Goal: Find contact information: Find contact information

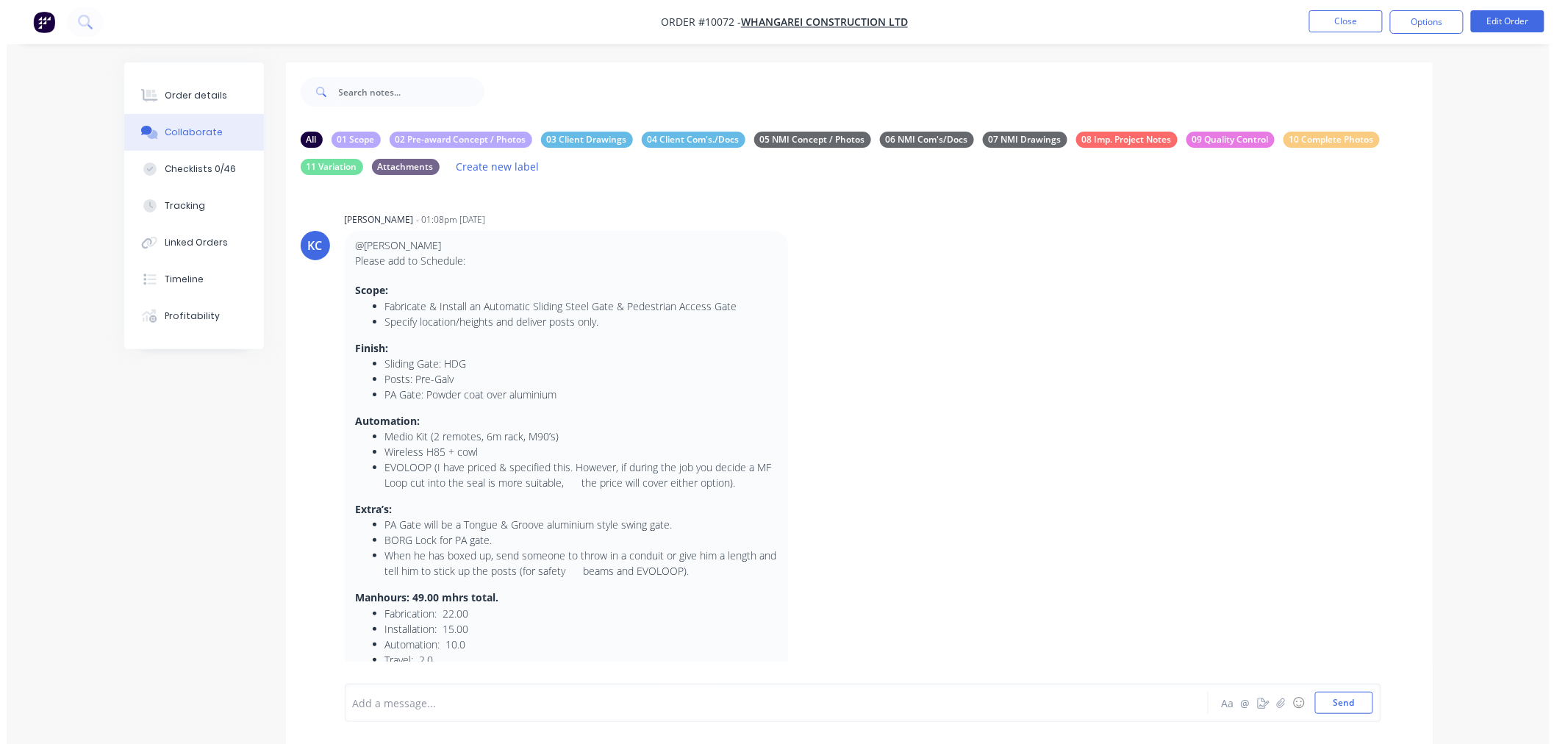
scroll to position [82, 0]
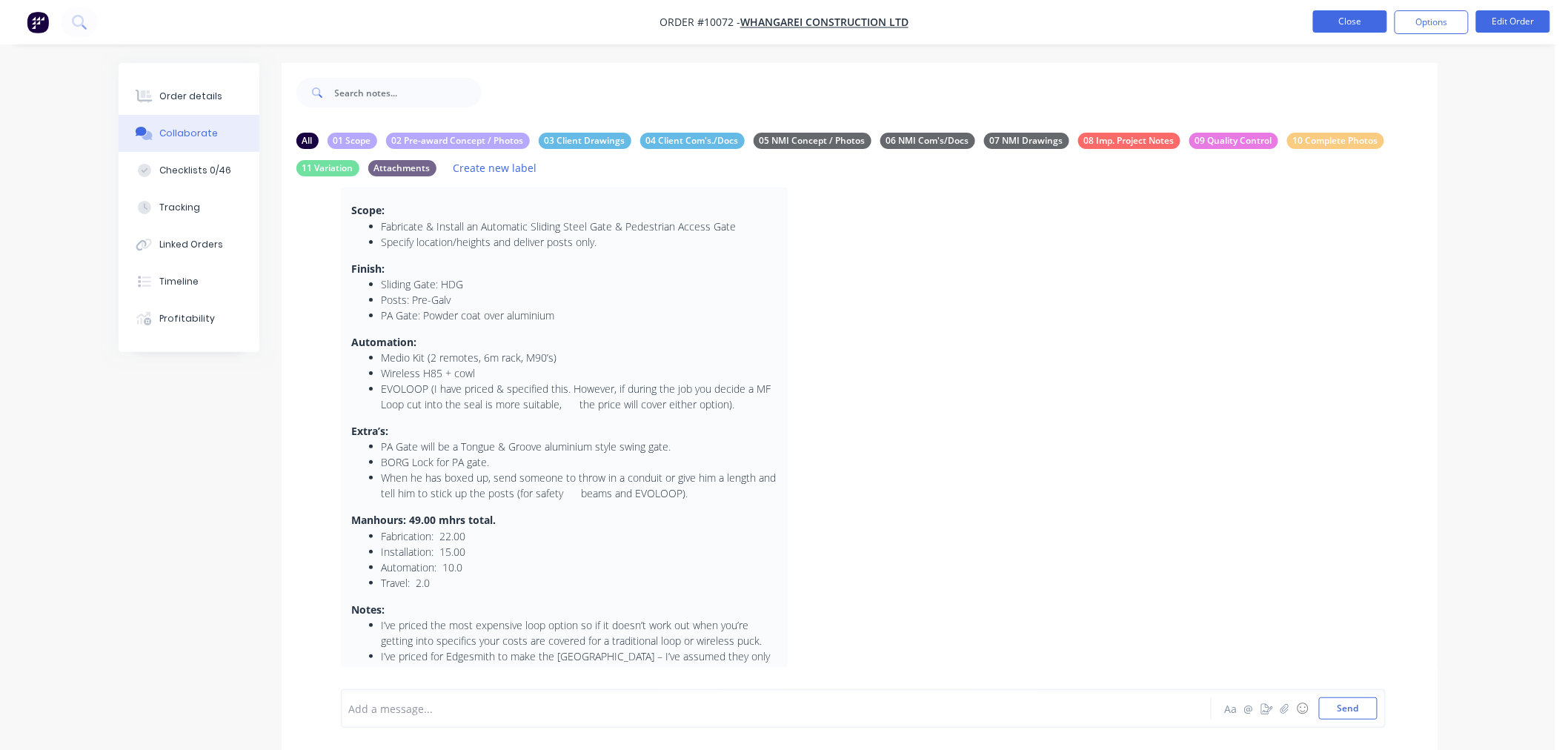
click at [1316, 18] on button "Close" at bounding box center [1350, 22] width 74 height 22
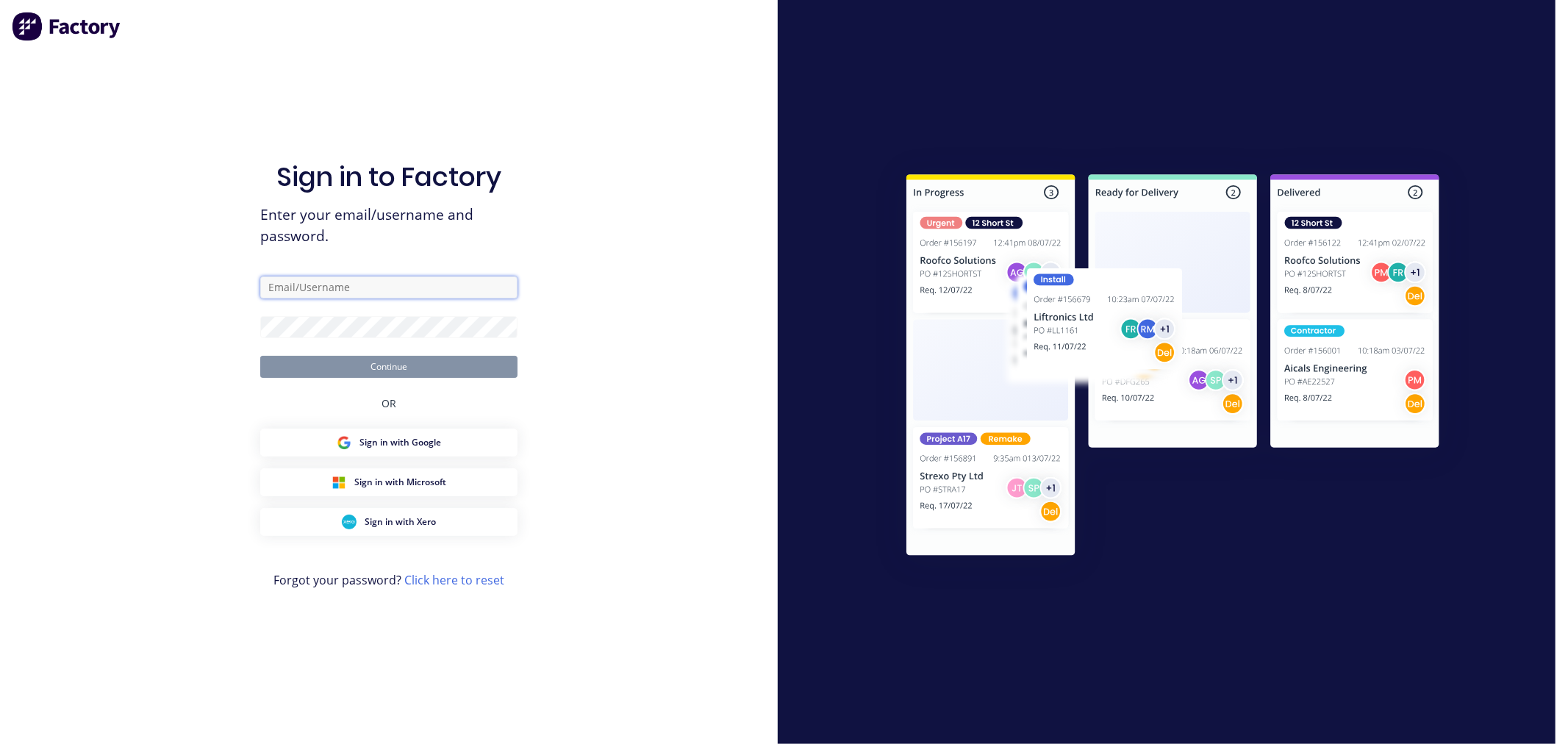
type input "[PERSON_NAME][EMAIL_ADDRESS][PERSON_NAME][DOMAIN_NAME]"
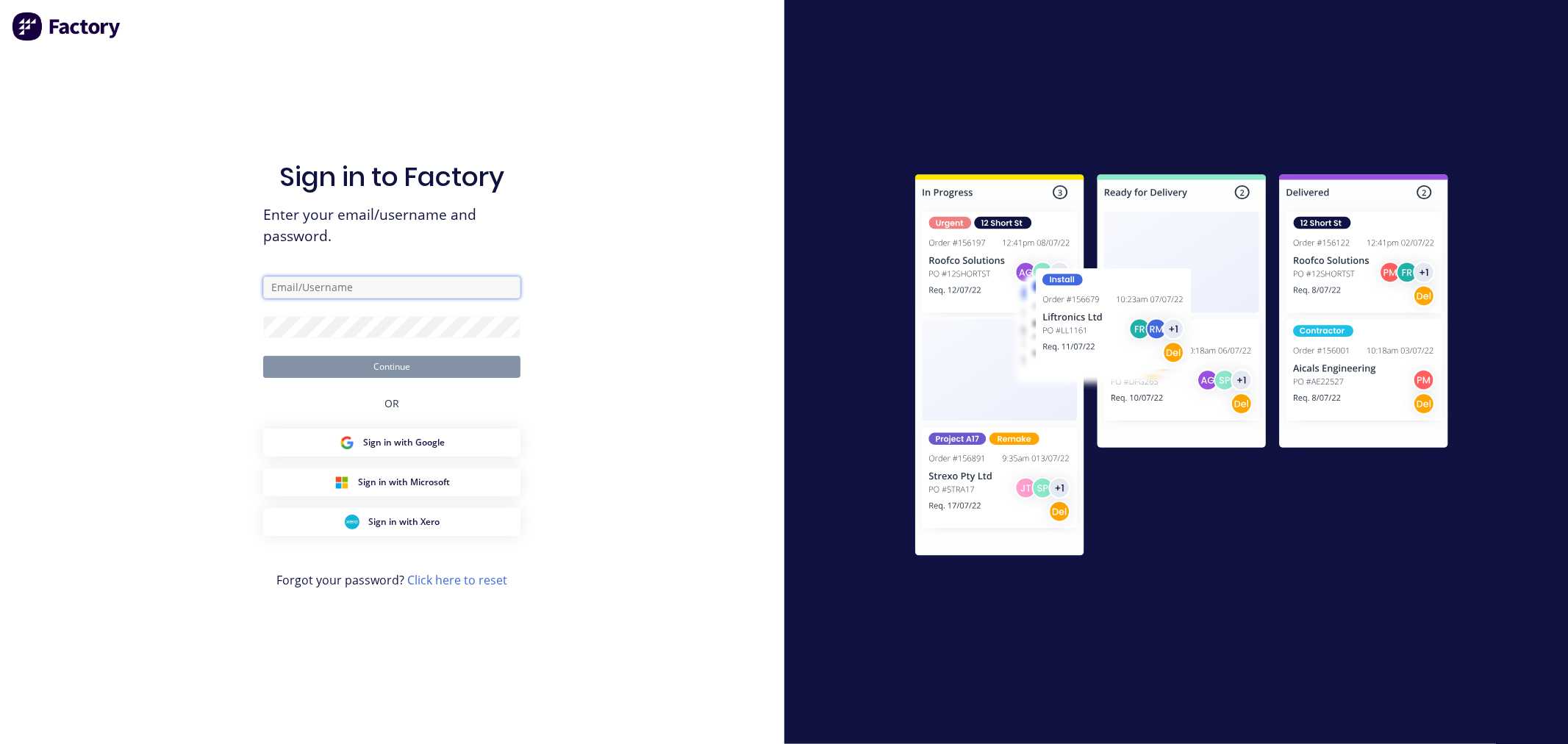
type input "[PERSON_NAME][EMAIL_ADDRESS][PERSON_NAME][DOMAIN_NAME]"
click at [368, 368] on button "Continue" at bounding box center [392, 367] width 258 height 22
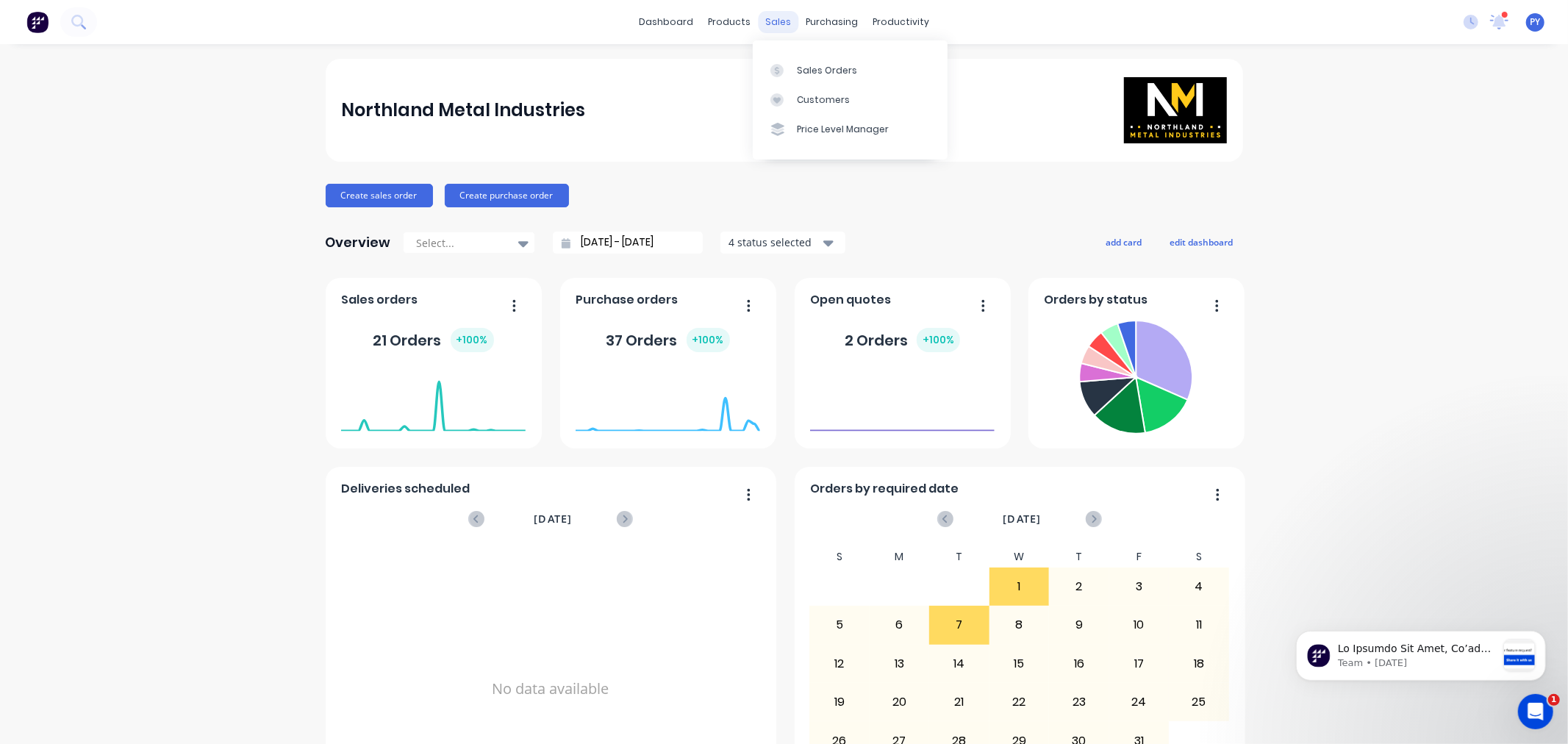
click at [765, 20] on div "sales" at bounding box center [777, 22] width 40 height 22
click at [802, 68] on div "Sales Orders" at bounding box center [827, 71] width 61 height 14
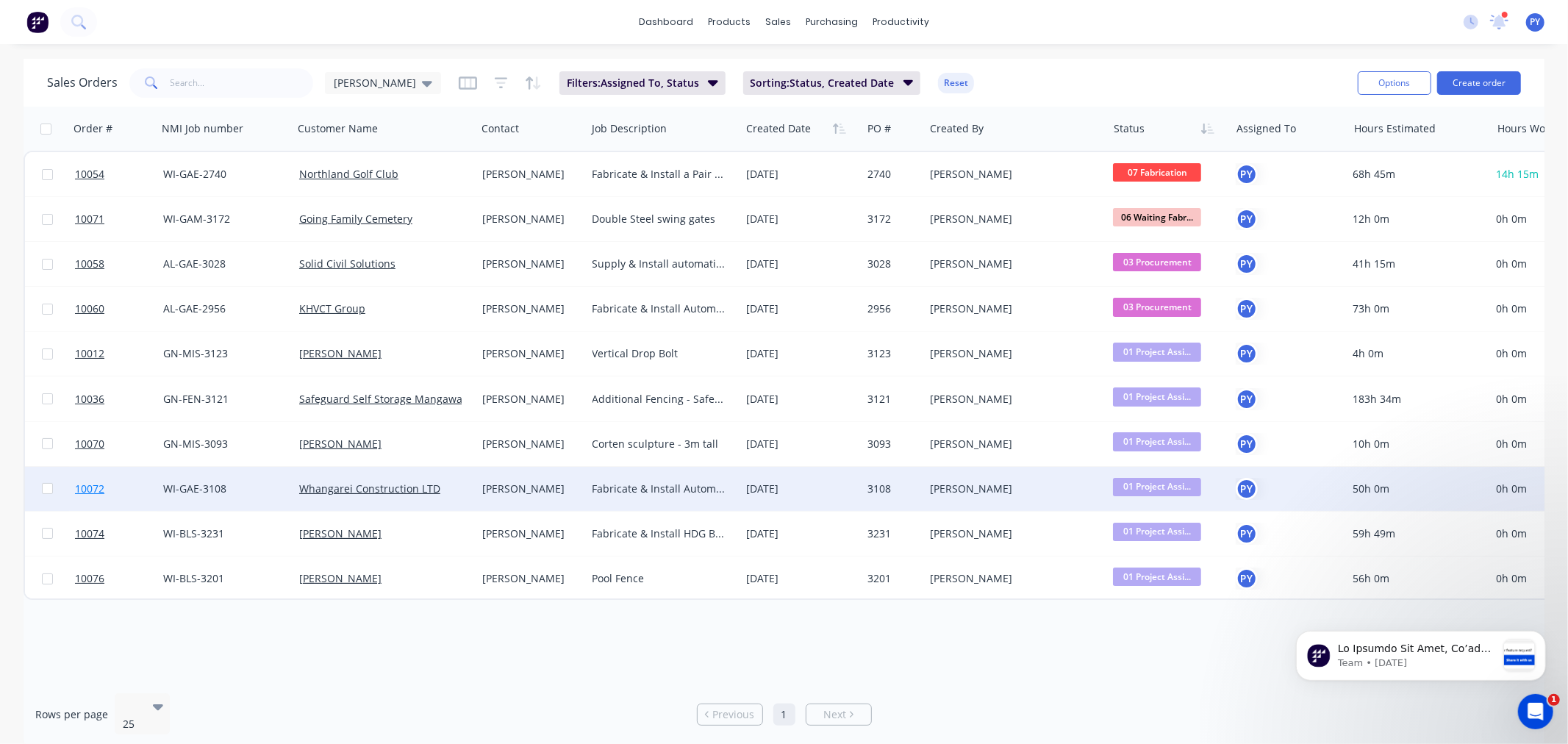
click at [92, 489] on span "10072" at bounding box center [90, 488] width 29 height 15
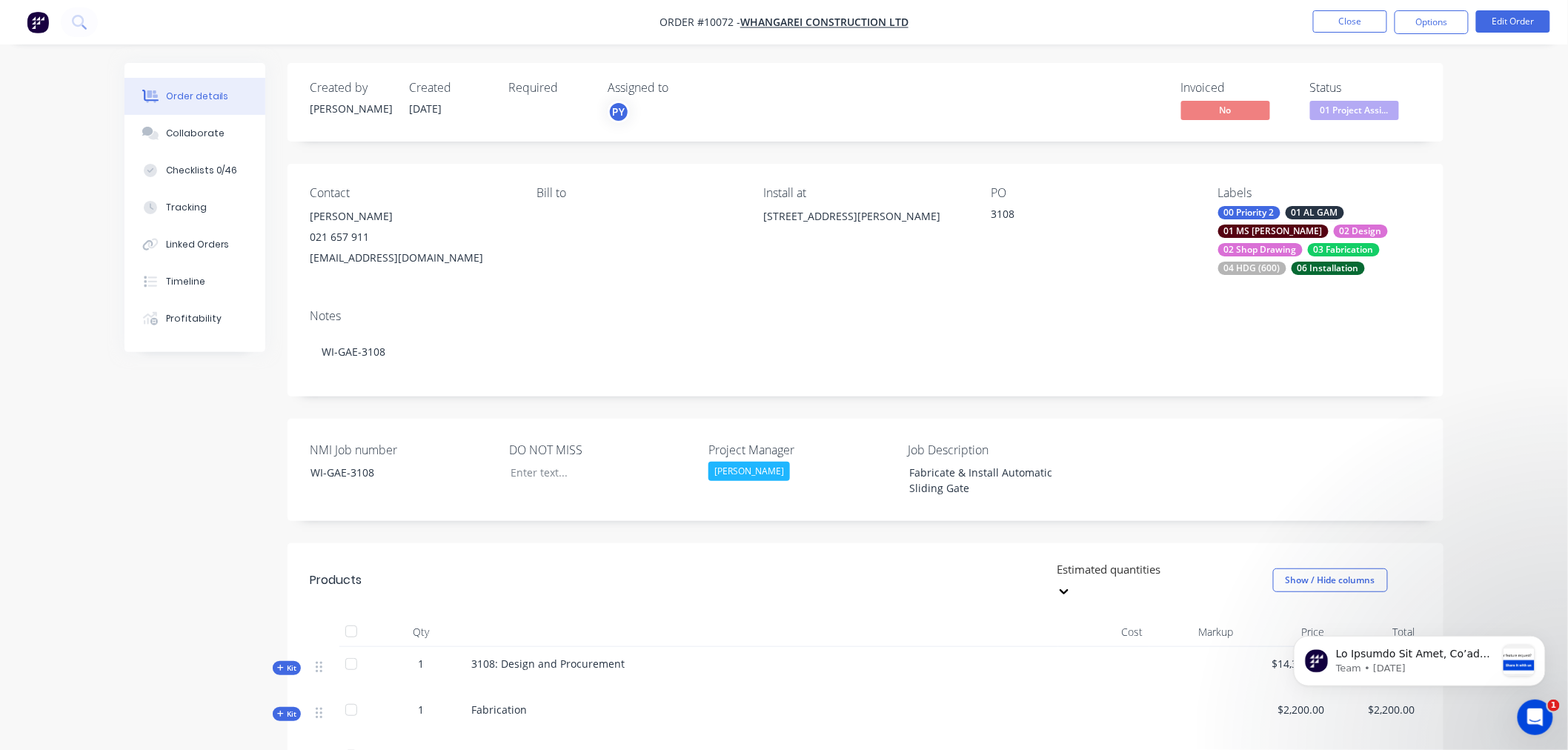
drag, startPoint x: 371, startPoint y: 260, endPoint x: 351, endPoint y: 261, distance: 20.0
click at [351, 261] on div "cgoldie@whgconstruction.co.nz" at bounding box center [411, 258] width 203 height 21
click at [438, 255] on div "cgoldie@whgconstruction.co.nz" at bounding box center [411, 258] width 203 height 21
click at [468, 258] on div "cgoldie@whgconstruction.co.nz" at bounding box center [411, 258] width 203 height 21
click at [462, 282] on div "Contact Clint Goldie 021 657 911 cgoldie@whgconstruction.co.nz Bill to Install …" at bounding box center [865, 230] width 1156 height 133
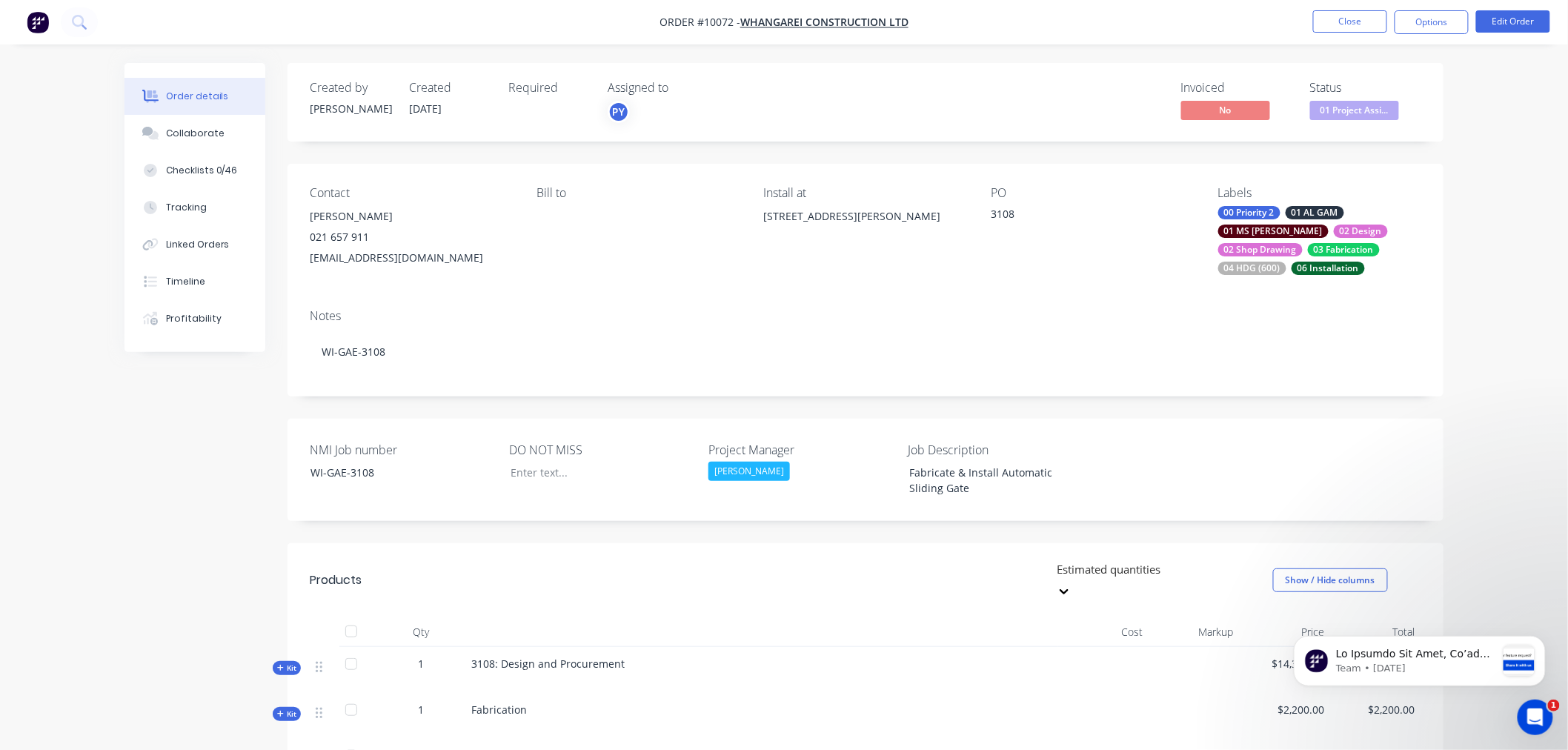
click at [462, 282] on div "Contact Clint Goldie 021 657 911 cgoldie@whgconstruction.co.nz Bill to Install …" at bounding box center [865, 230] width 1156 height 133
click at [443, 272] on div "Contact Clint Goldie 021 657 911 cgoldie@whgconstruction.co.nz" at bounding box center [411, 230] width 203 height 89
click at [463, 261] on div "cgoldie@whgconstruction.co.nz" at bounding box center [411, 258] width 203 height 21
drag, startPoint x: 463, startPoint y: 261, endPoint x: 411, endPoint y: 301, distance: 65.6
click at [411, 301] on div "Notes WI-GAE-3108" at bounding box center [865, 346] width 1156 height 99
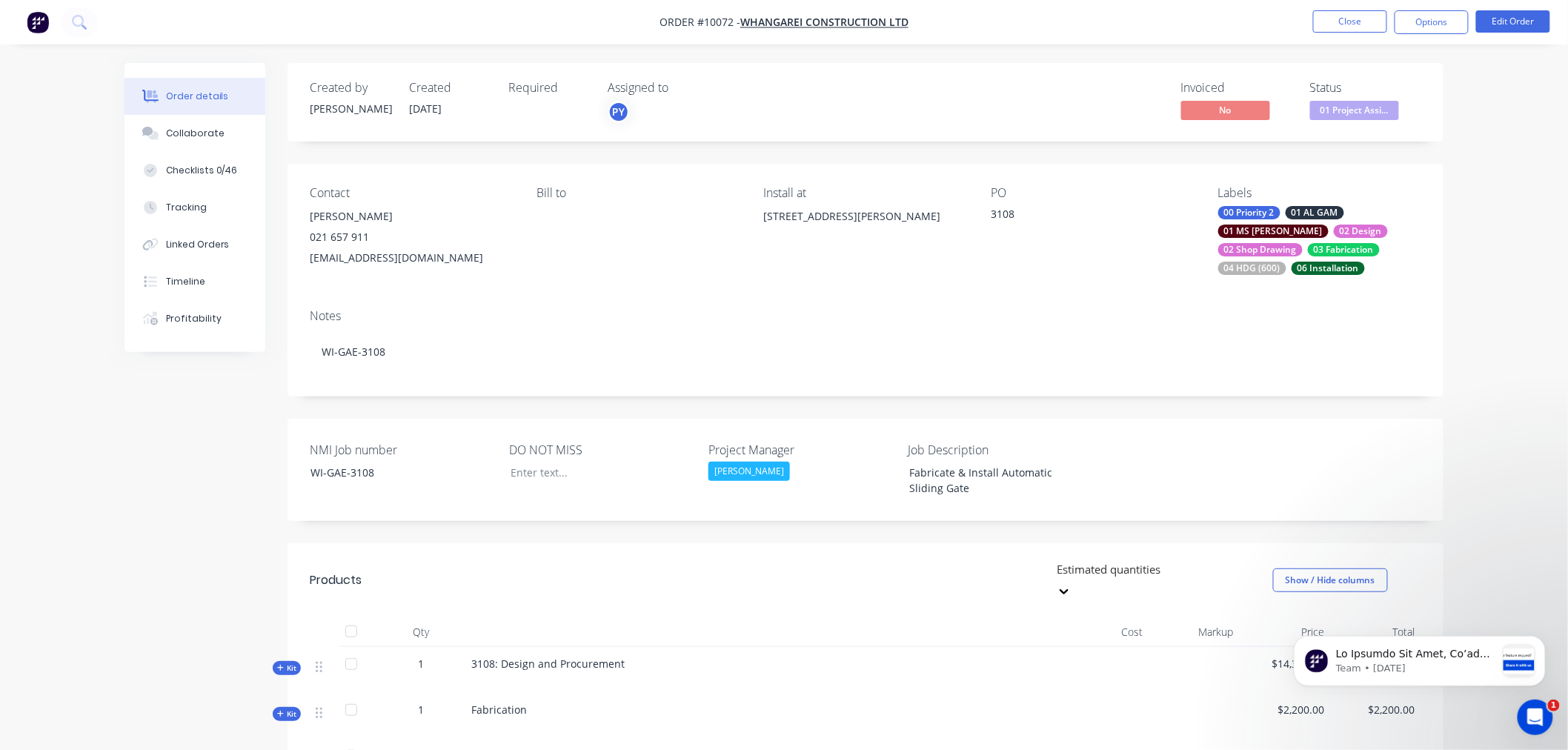
click at [462, 256] on div "cgoldie@whgconstruction.co.nz" at bounding box center [411, 258] width 203 height 21
click at [457, 260] on div "cgoldie@whgconstruction.co.nz" at bounding box center [411, 258] width 203 height 21
click at [455, 260] on div "cgoldie@whgconstruction.co.nz" at bounding box center [411, 258] width 203 height 21
copy div "cgoldie@whgconstruction.co.nz"
